Goal: Transaction & Acquisition: Purchase product/service

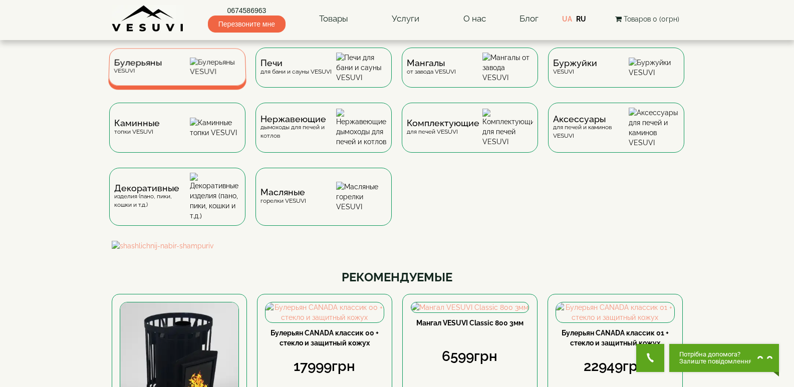
click at [176, 73] on div "Булерьяны VESUVI" at bounding box center [177, 67] width 138 height 38
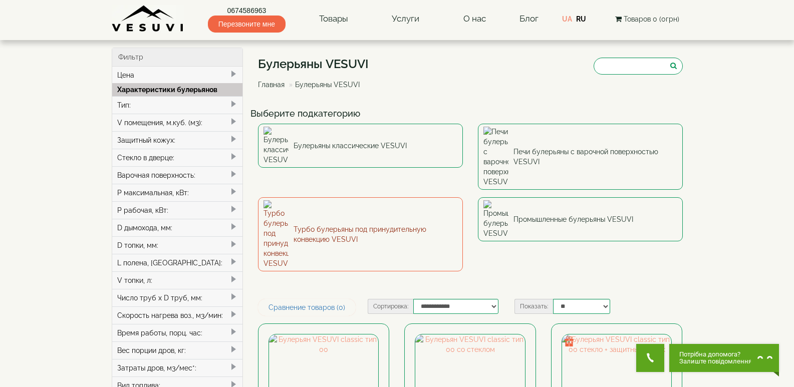
click at [340, 197] on link "Турбо булерьяны под принудительную конвекцию VESUVI" at bounding box center [360, 234] width 205 height 74
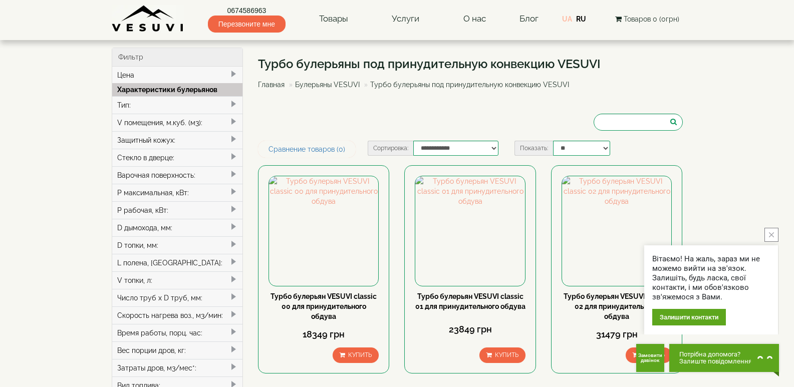
click at [566, 18] on link "UA" at bounding box center [567, 19] width 10 height 8
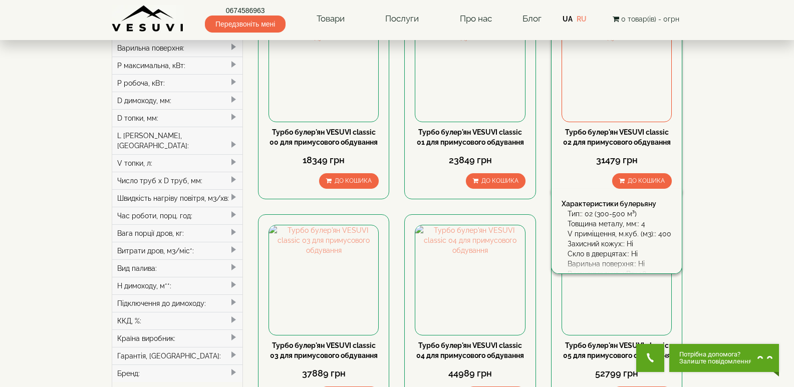
scroll to position [150, 0]
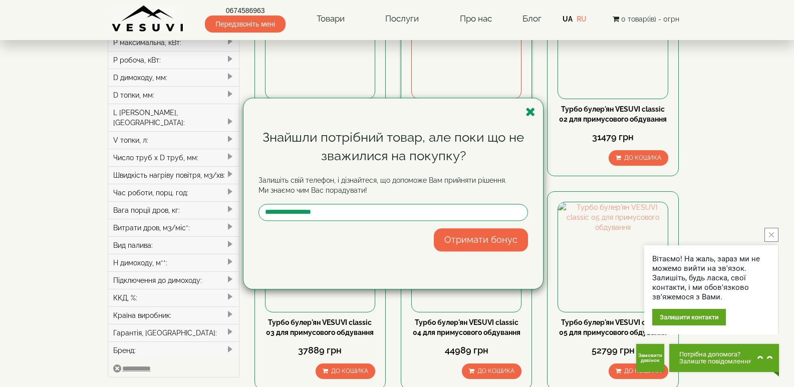
click at [526, 111] on icon "button" at bounding box center [530, 112] width 10 height 13
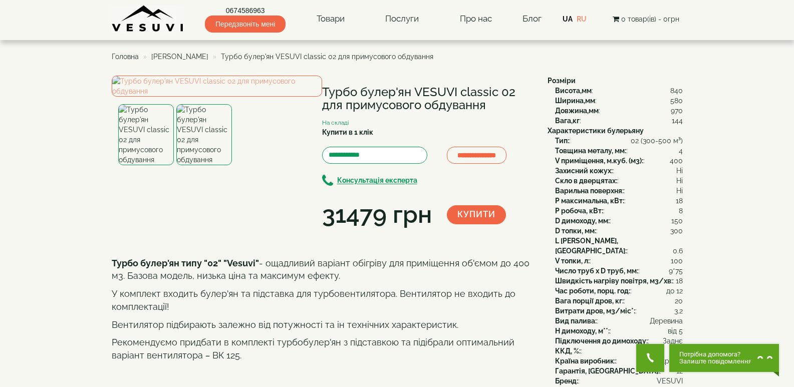
drag, startPoint x: 323, startPoint y: 91, endPoint x: 490, endPoint y: 108, distance: 167.6
click at [490, 108] on h1 "Турбо булер'ян VESUVI classic 02 для примусового обдування" at bounding box center [427, 99] width 210 height 27
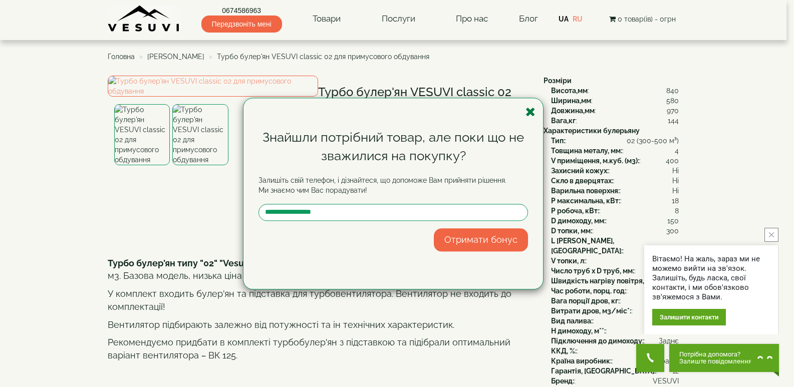
click at [533, 109] on icon "button" at bounding box center [530, 112] width 10 height 13
